Goal: Task Accomplishment & Management: Manage account settings

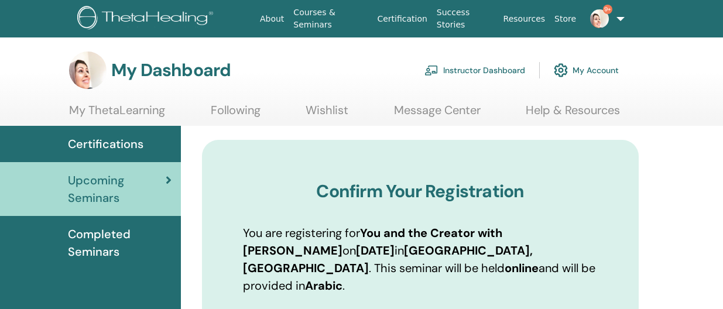
click at [481, 71] on link "Instructor Dashboard" at bounding box center [475, 70] width 101 height 26
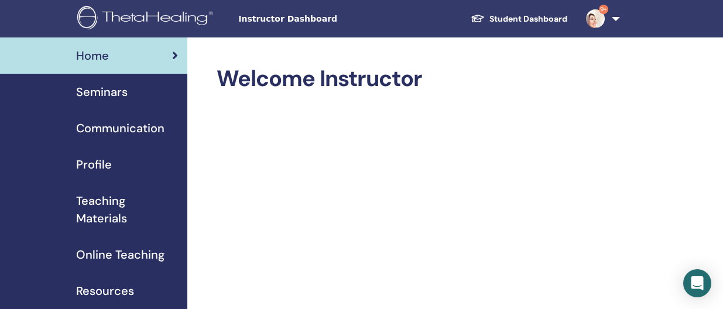
click at [102, 92] on span "Seminars" at bounding box center [102, 92] width 52 height 18
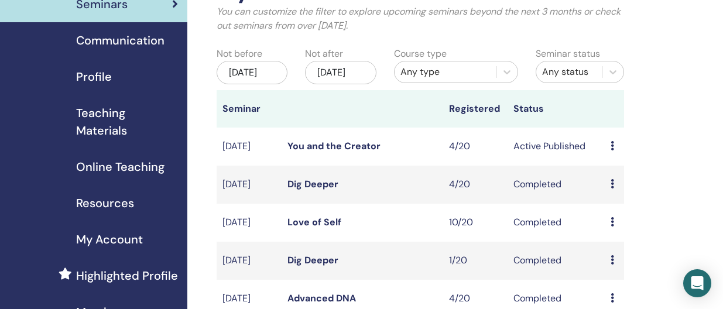
scroll to position [90, 0]
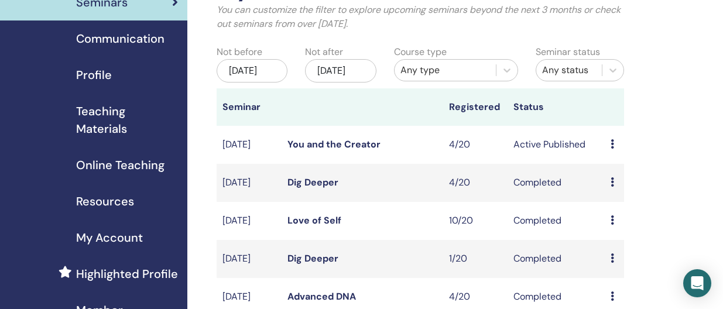
click at [612, 149] on icon at bounding box center [613, 143] width 4 height 9
click at [617, 199] on link "Attendees" at bounding box center [621, 200] width 45 height 12
